Goal: Obtain resource: Download file/media

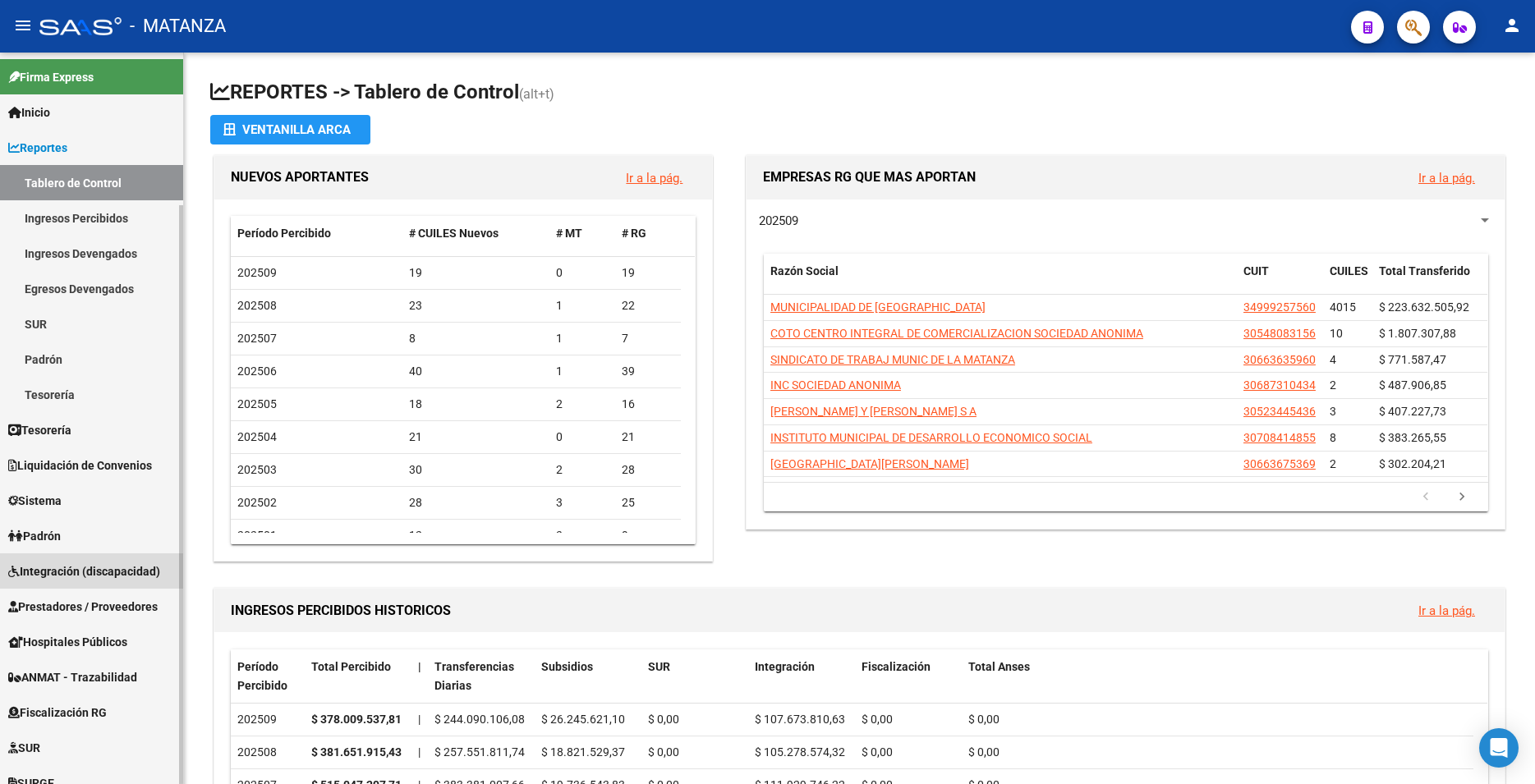
click at [100, 564] on span "Integración (discapacidad)" at bounding box center [84, 571] width 152 height 18
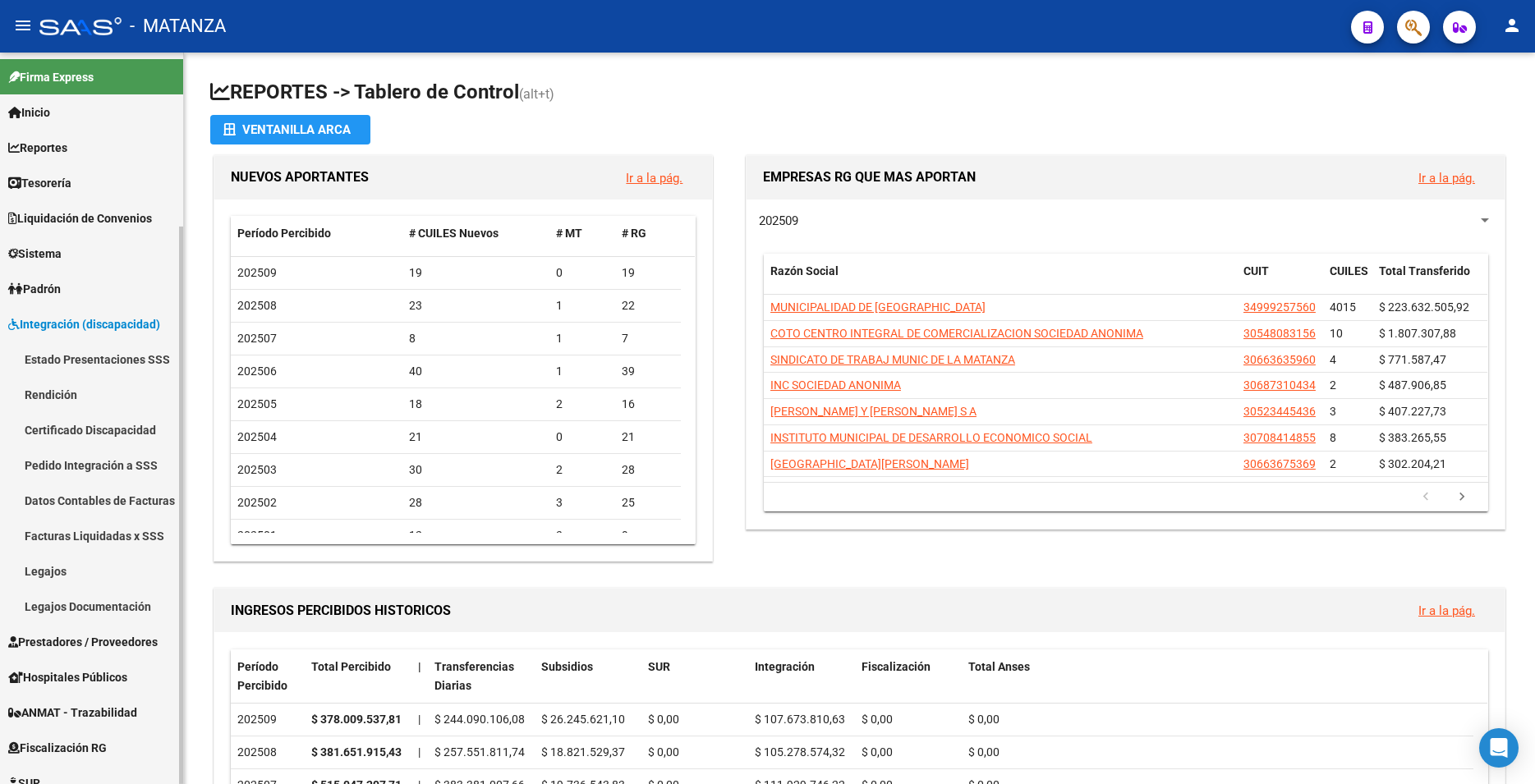
click at [110, 535] on link "Facturas Liquidadas x SSS" at bounding box center [91, 536] width 183 height 35
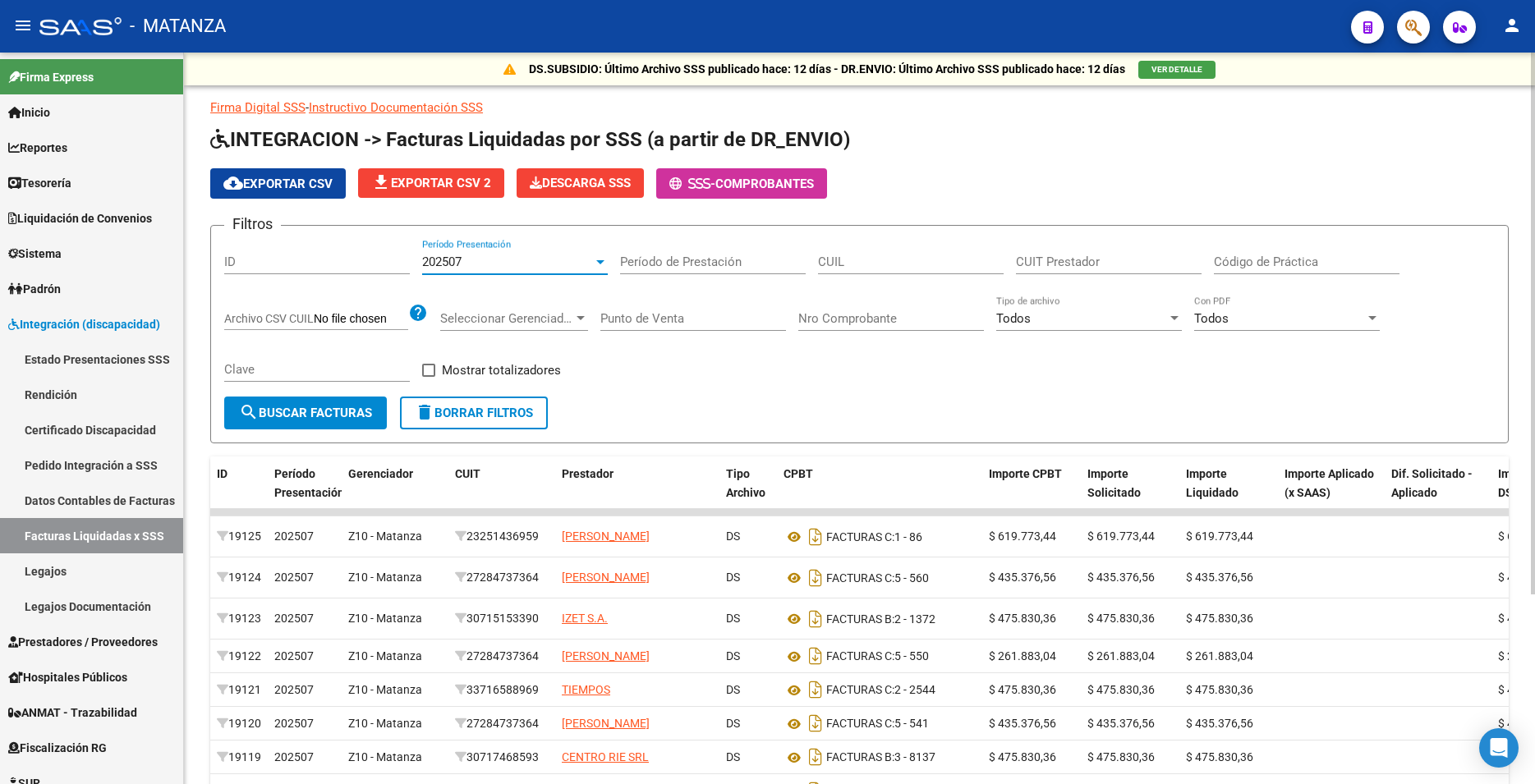
click at [531, 266] on div "202507" at bounding box center [508, 262] width 171 height 15
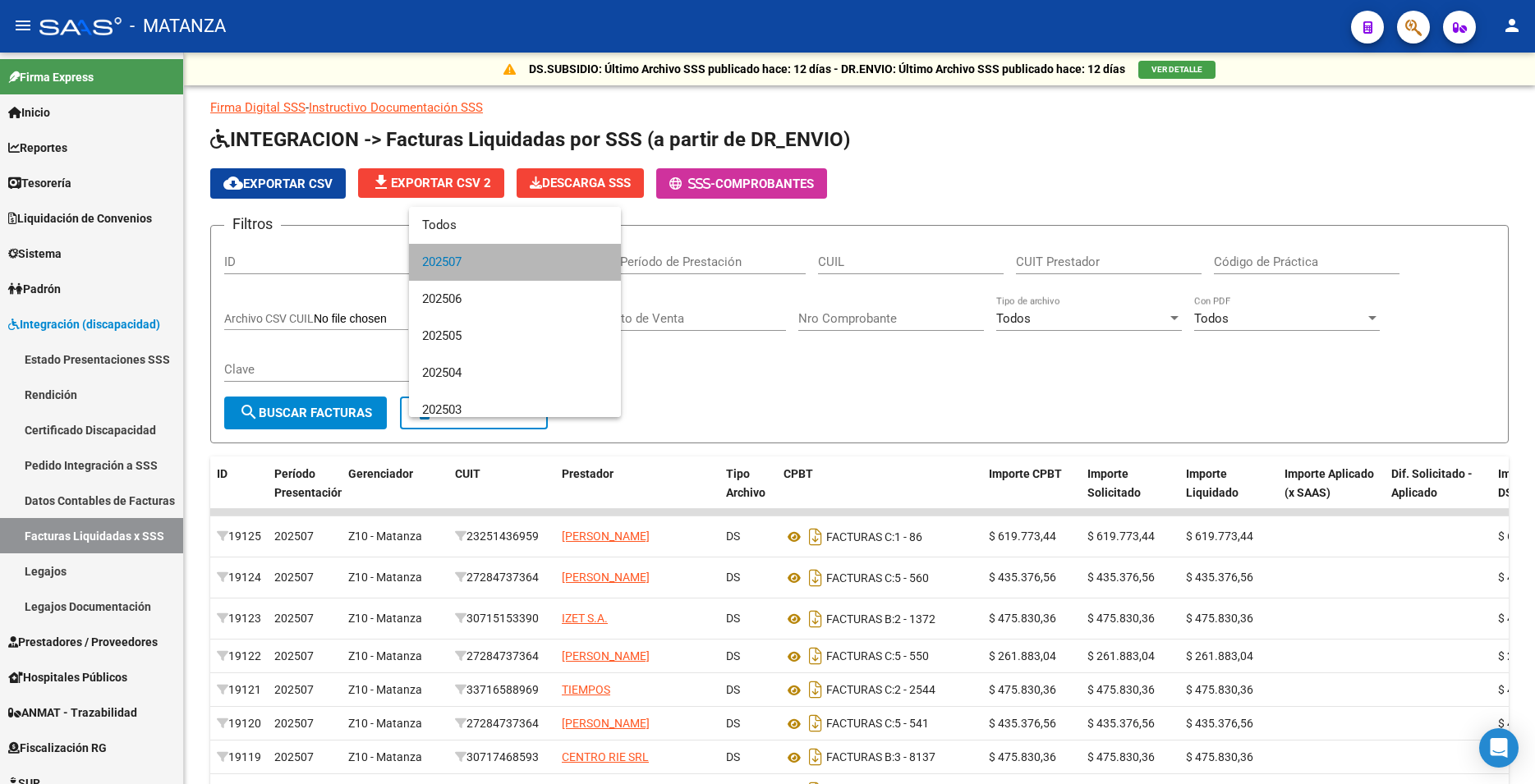
click at [527, 260] on span "202507" at bounding box center [515, 262] width 186 height 37
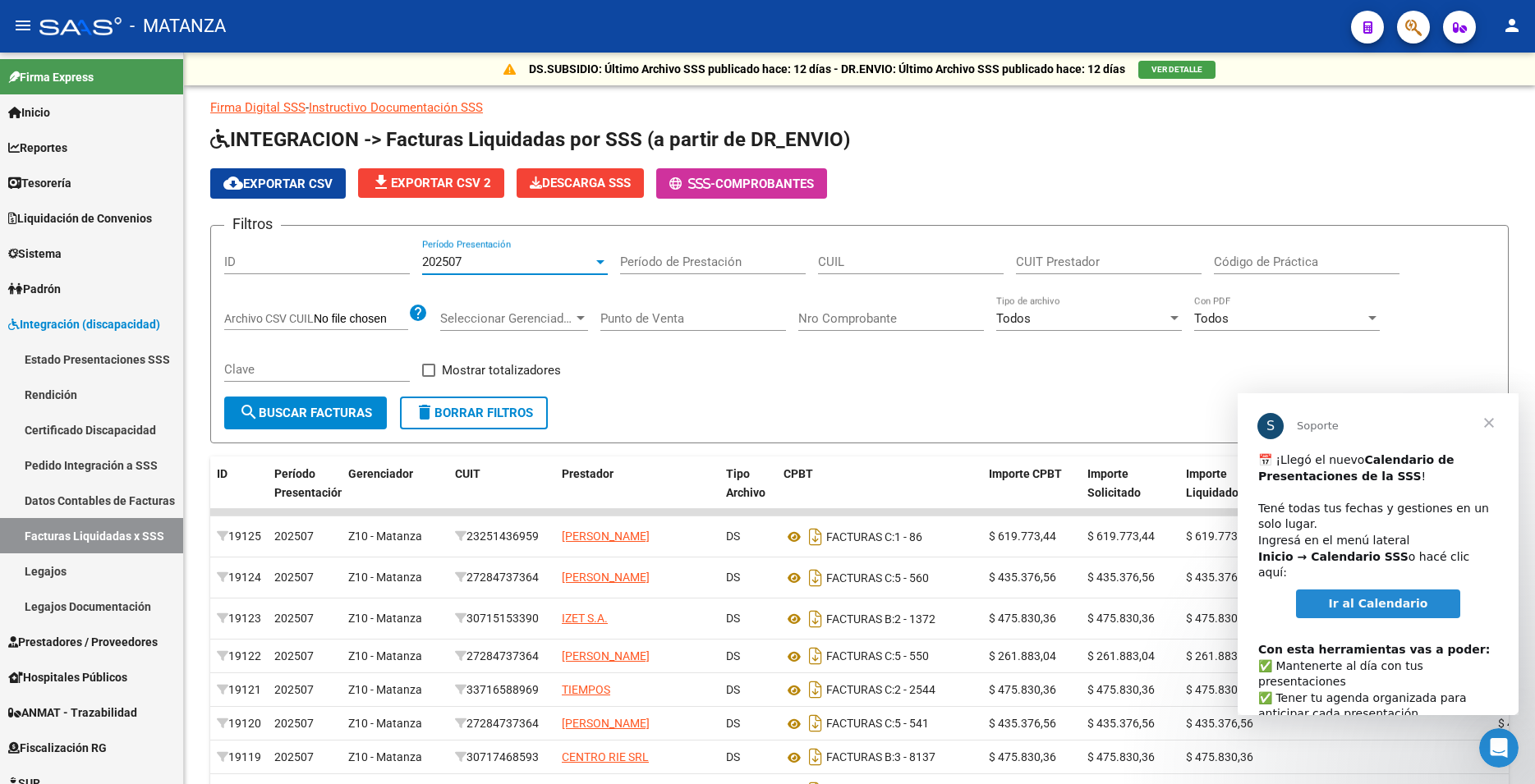
click at [1489, 421] on span "Cerrar" at bounding box center [1489, 423] width 60 height 60
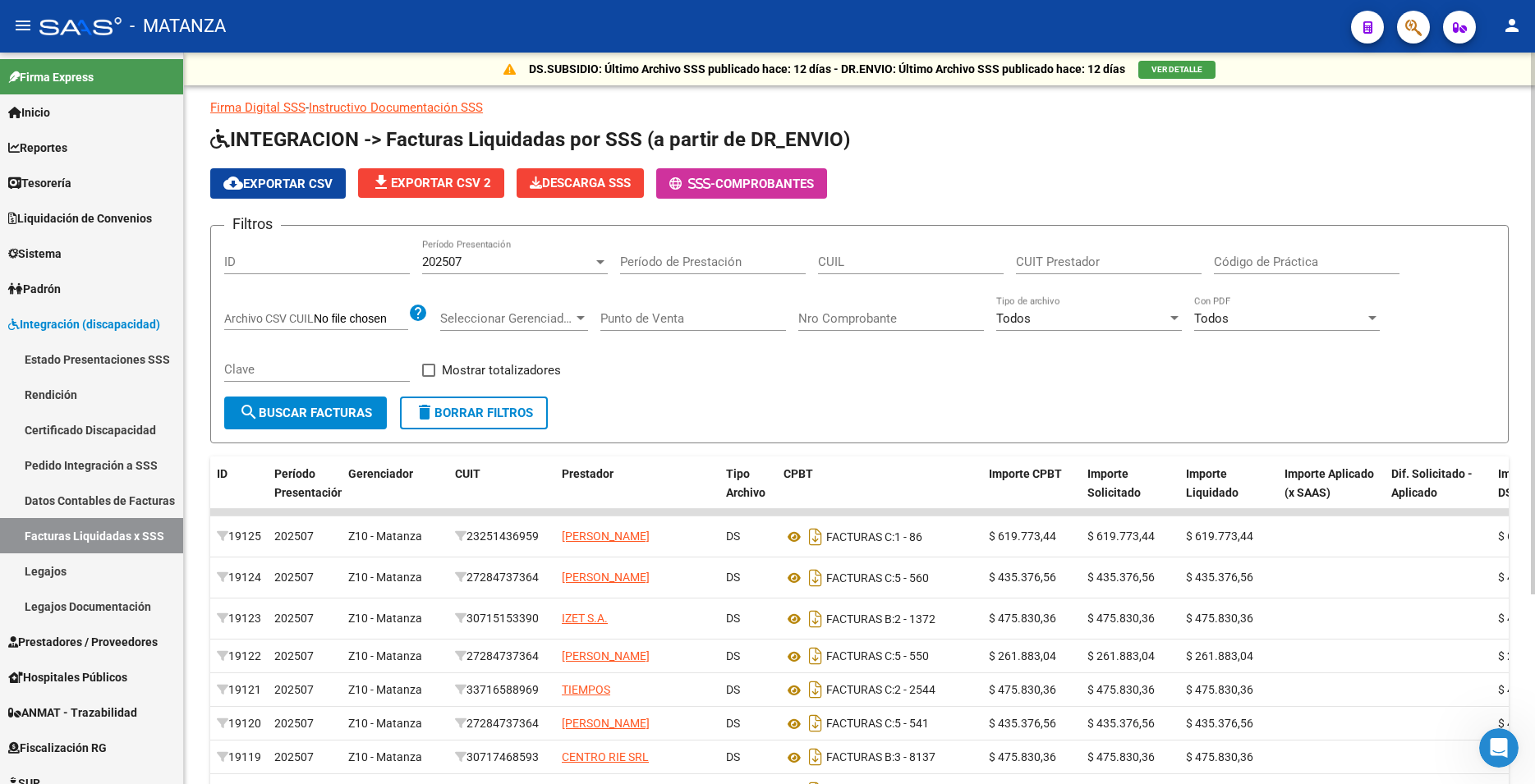
click at [323, 419] on span "search Buscar Facturas" at bounding box center [305, 413] width 133 height 15
click at [312, 187] on span "cloud_download Exportar CSV" at bounding box center [277, 184] width 109 height 15
click at [494, 246] on div "202507 Período Presentación" at bounding box center [515, 257] width 186 height 35
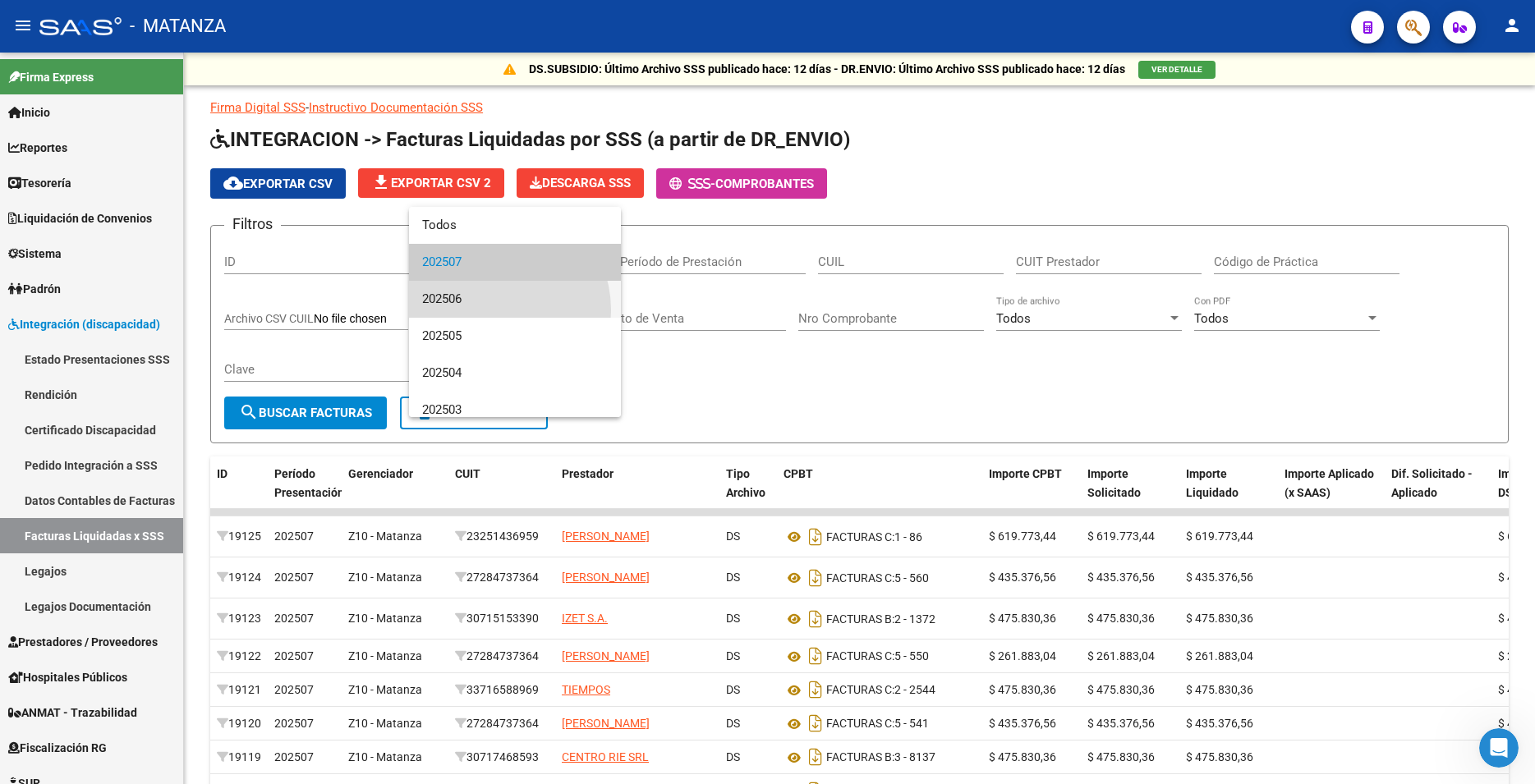
click at [489, 311] on span "202506" at bounding box center [515, 299] width 186 height 37
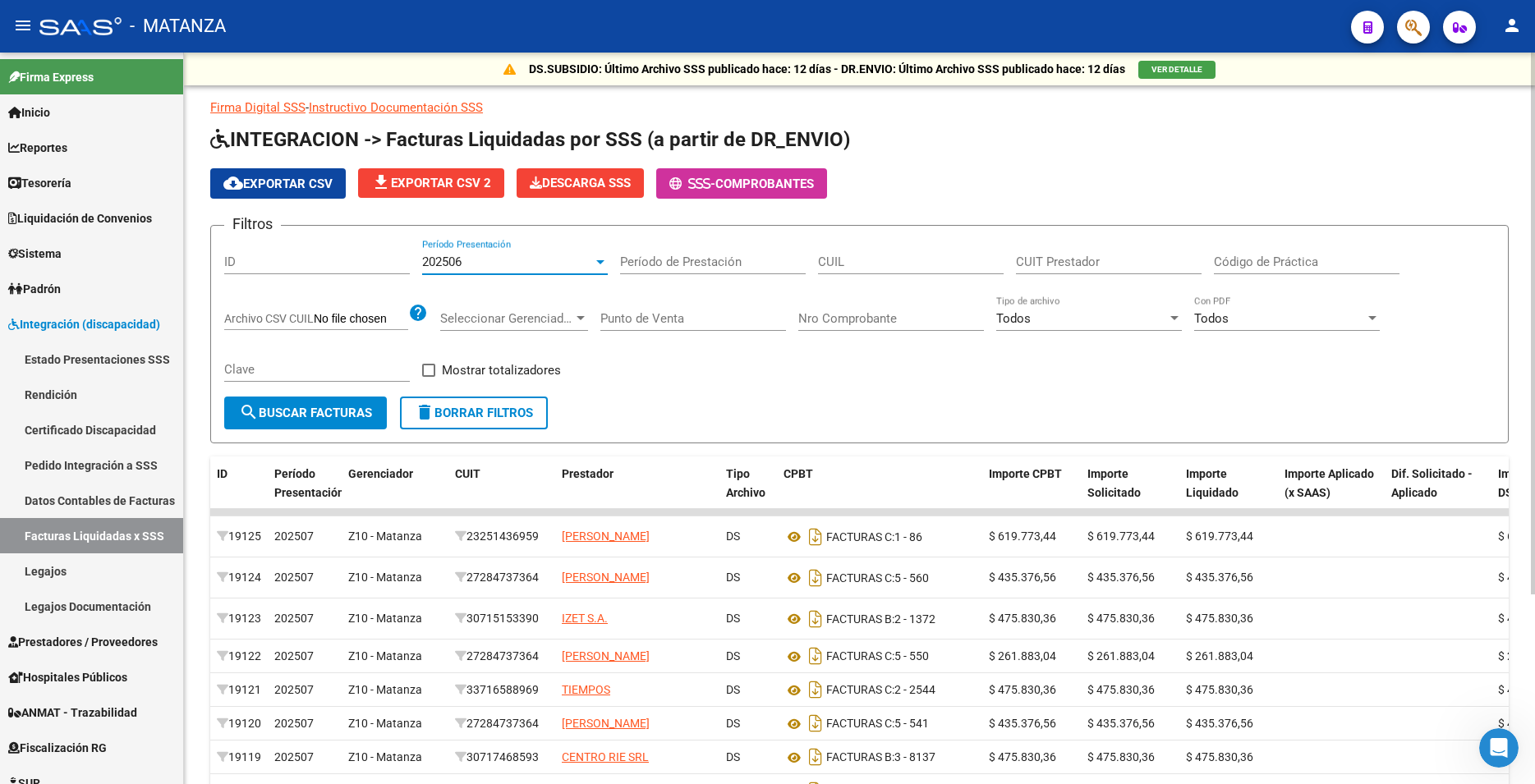
click at [289, 417] on span "search Buscar Facturas" at bounding box center [305, 413] width 133 height 15
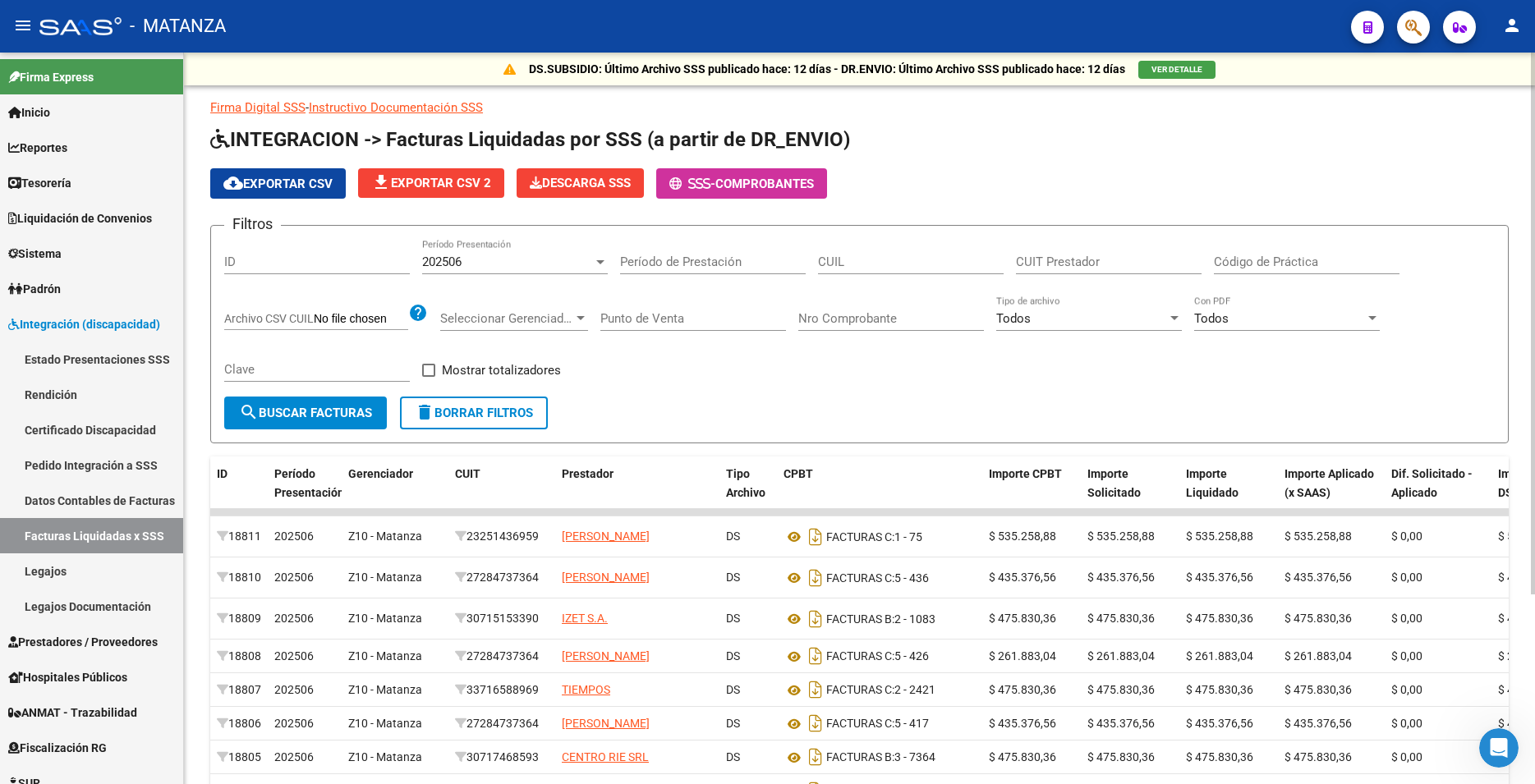
click at [297, 179] on span "cloud_download Exportar CSV" at bounding box center [277, 184] width 109 height 15
click at [486, 260] on div "202506" at bounding box center [508, 262] width 171 height 15
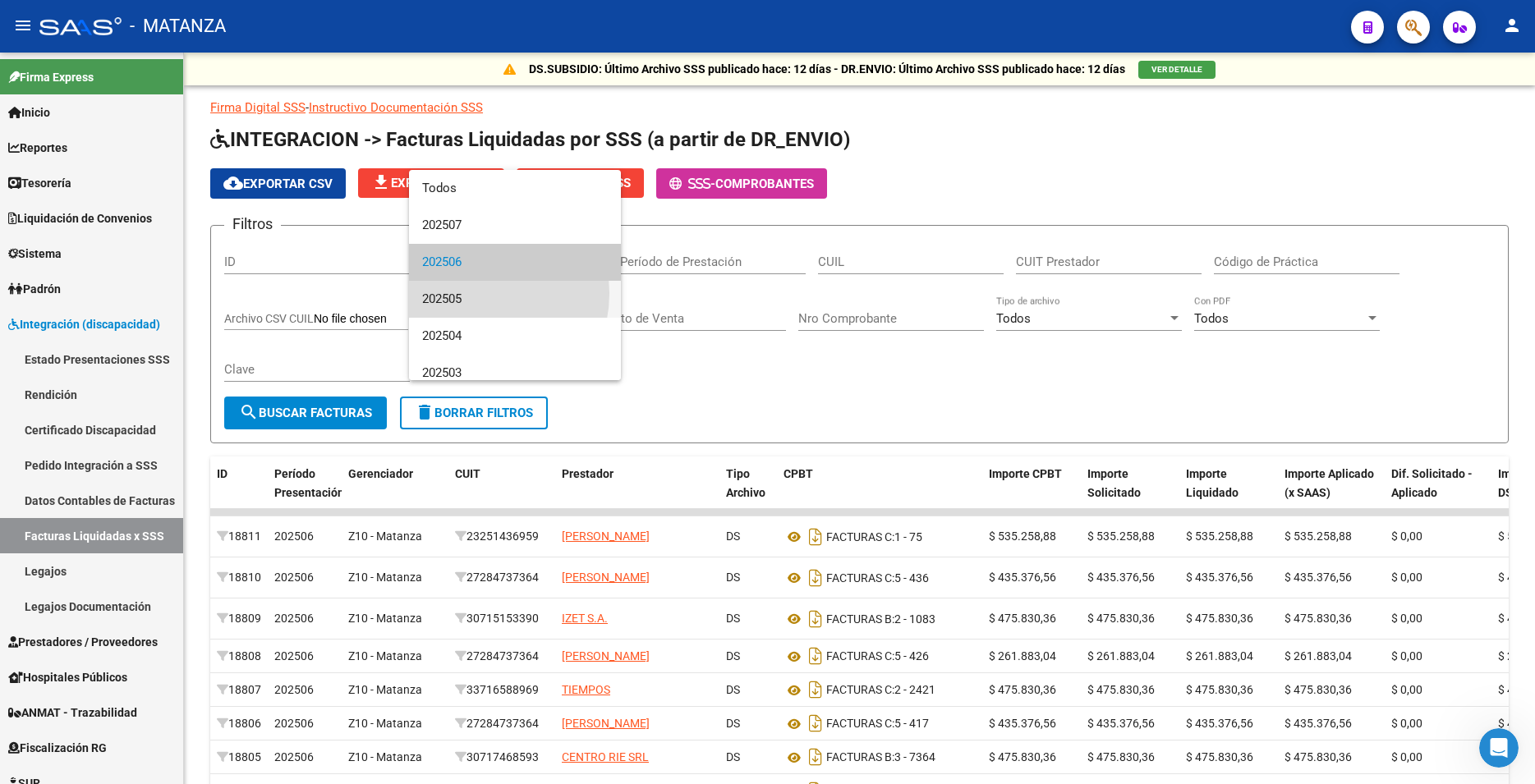
click at [472, 293] on span "202505" at bounding box center [515, 299] width 186 height 37
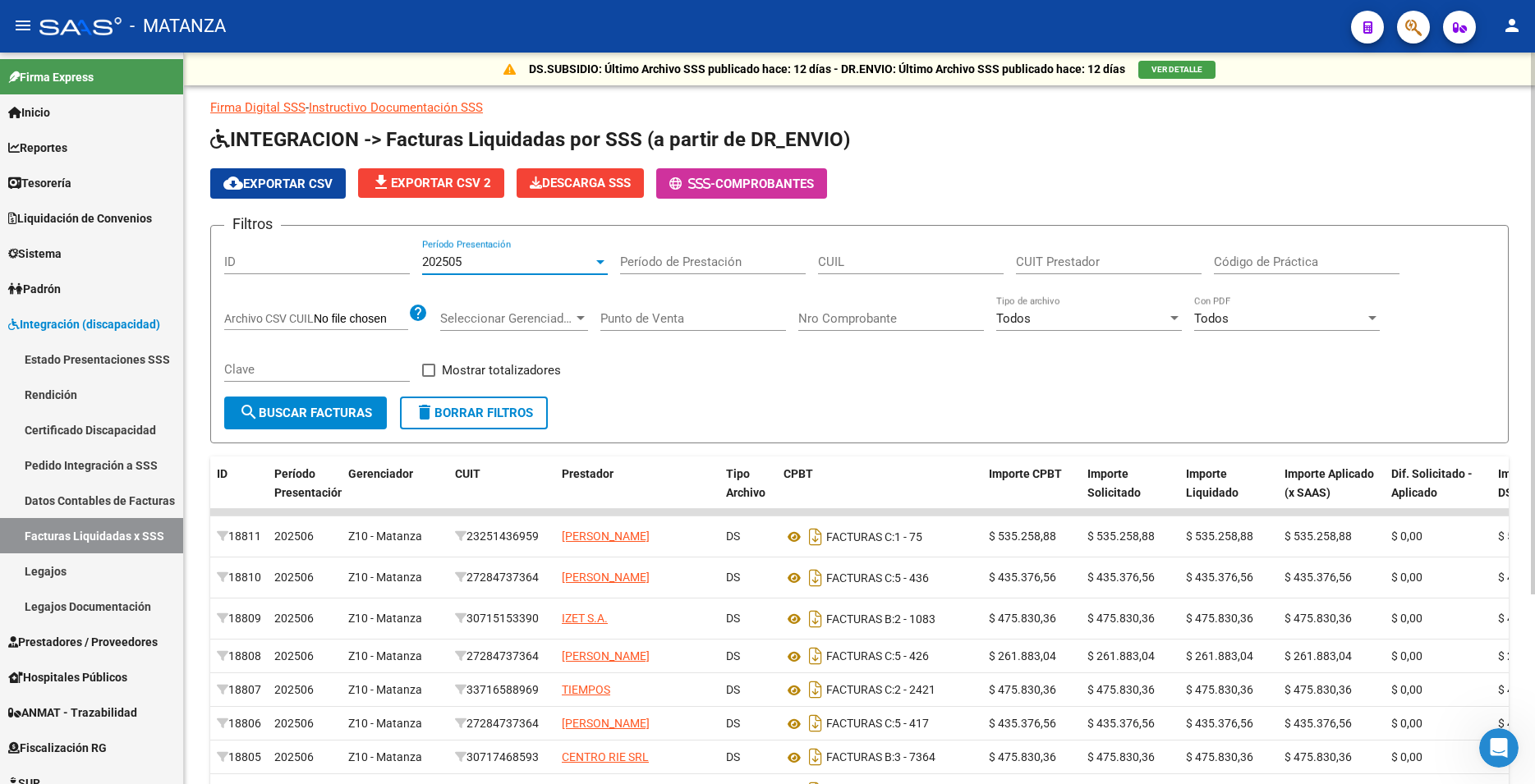
click at [325, 408] on span "search Buscar Facturas" at bounding box center [305, 413] width 133 height 15
click at [292, 181] on span "cloud_download Exportar CSV" at bounding box center [277, 184] width 109 height 15
click at [473, 267] on div "202505" at bounding box center [508, 262] width 171 height 15
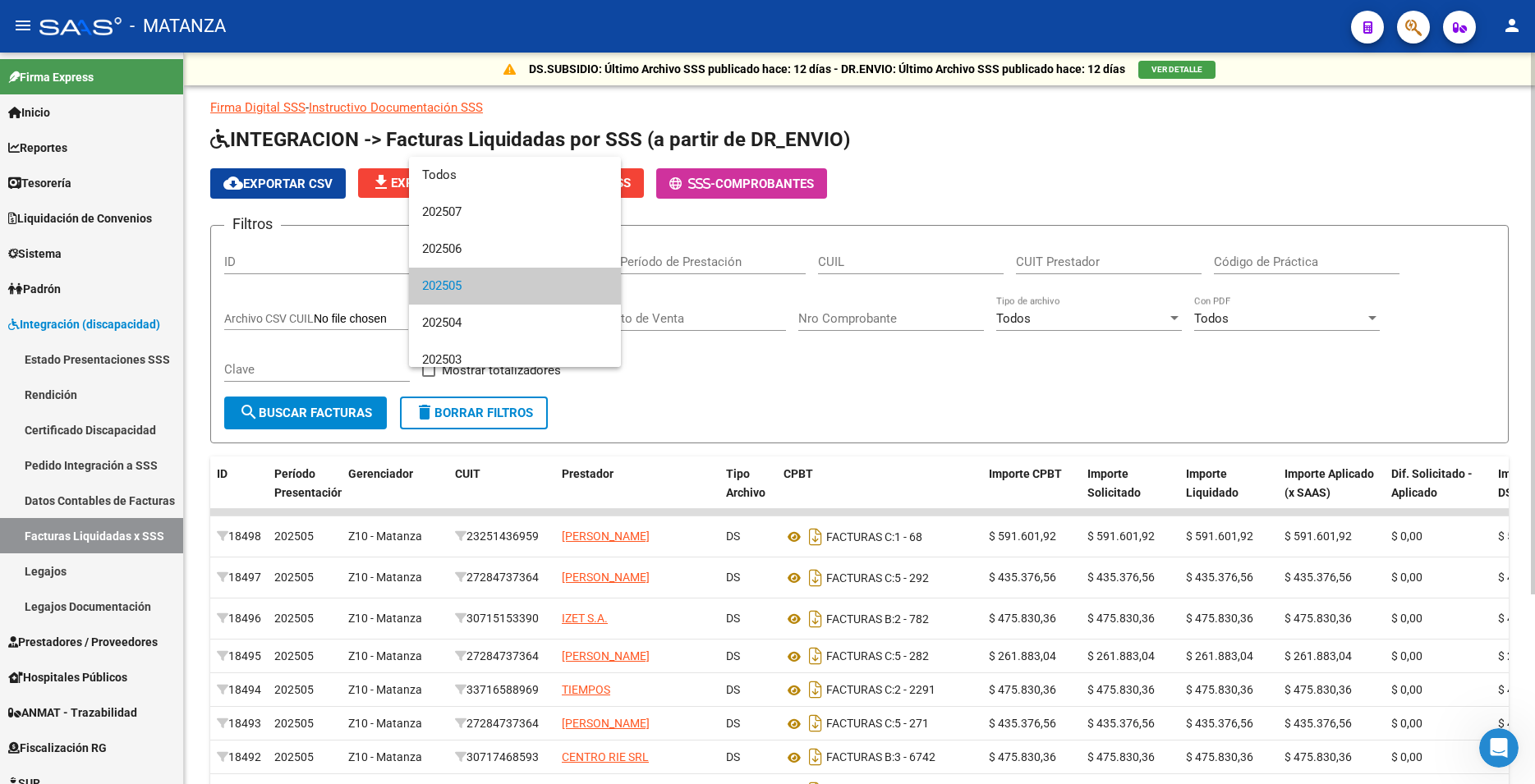
scroll to position [24, 0]
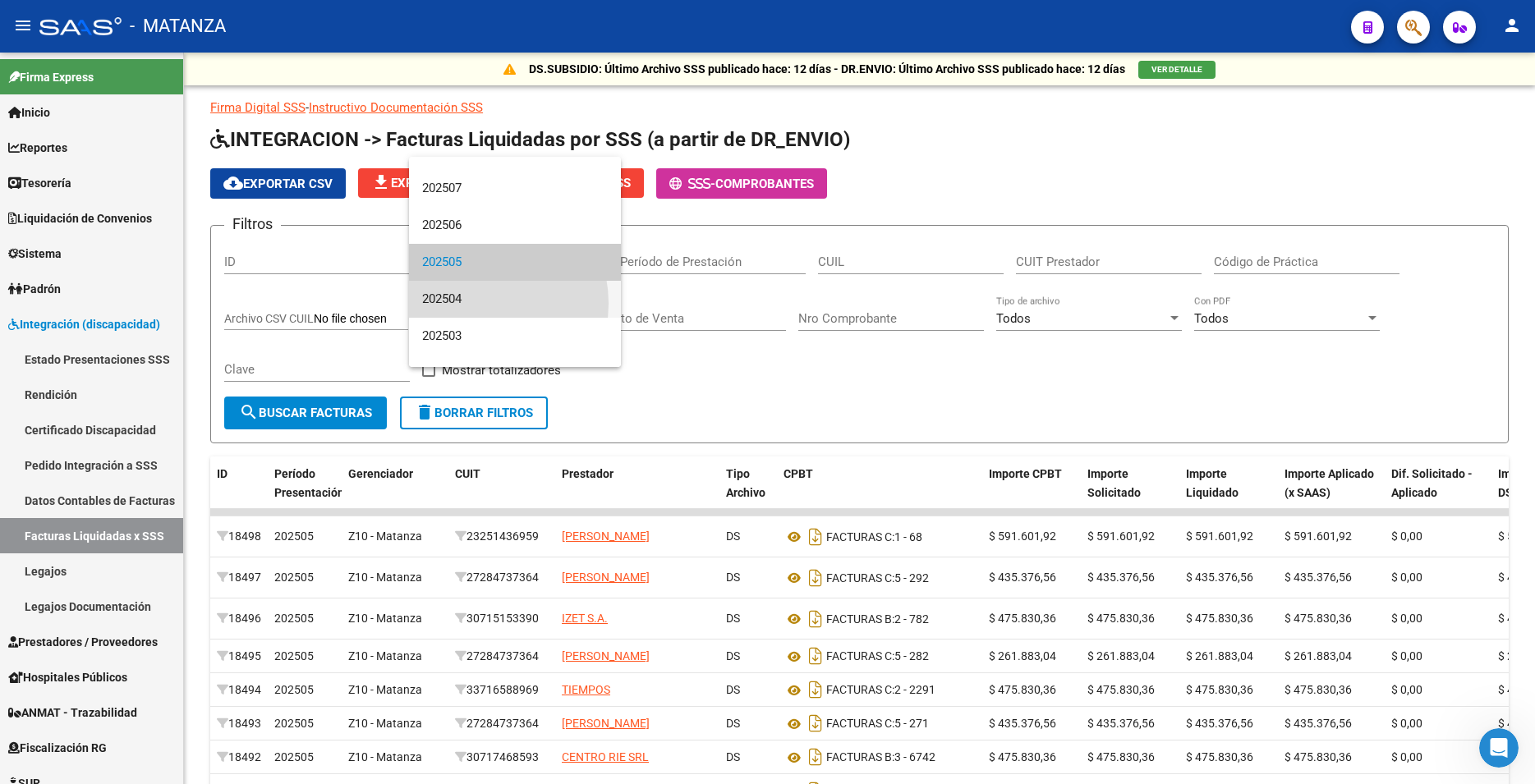
click at [474, 303] on span "202504" at bounding box center [515, 299] width 186 height 37
